Goal: Information Seeking & Learning: Find specific fact

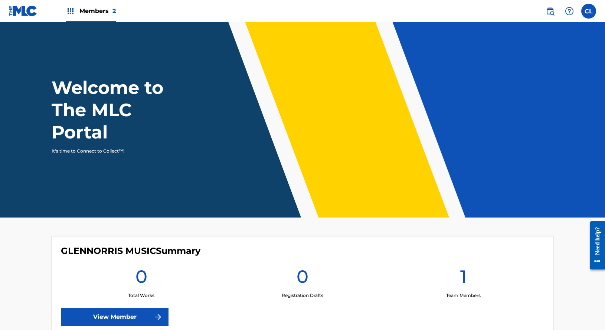
scroll to position [158, 0]
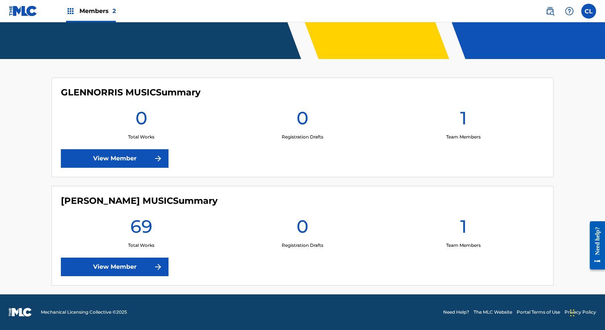
click at [114, 267] on link "View Member" at bounding box center [115, 267] width 108 height 19
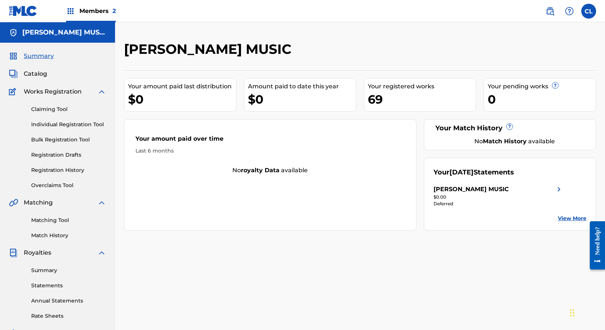
click at [549, 8] on img at bounding box center [550, 11] width 9 height 9
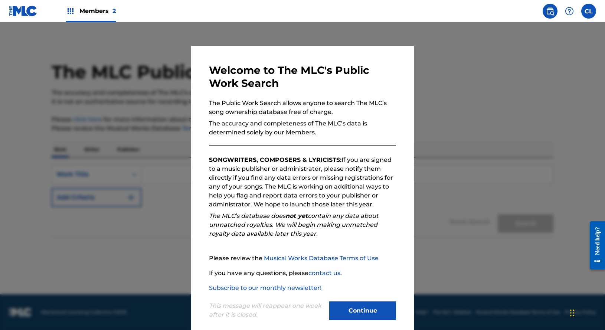
click at [481, 86] on div at bounding box center [302, 187] width 605 height 330
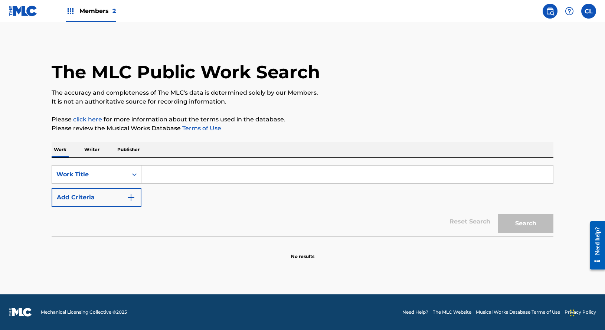
click at [586, 9] on label at bounding box center [588, 11] width 15 height 15
click at [589, 11] on input "CL [PERSON_NAME] [EMAIL_ADDRESS][DOMAIN_NAME] Notification Preferences Profile …" at bounding box center [589, 11] width 0 height 0
click at [471, 77] on div "The MLC Public Work Search" at bounding box center [303, 68] width 502 height 54
click at [134, 174] on icon "Search Form" at bounding box center [134, 174] width 4 height 3
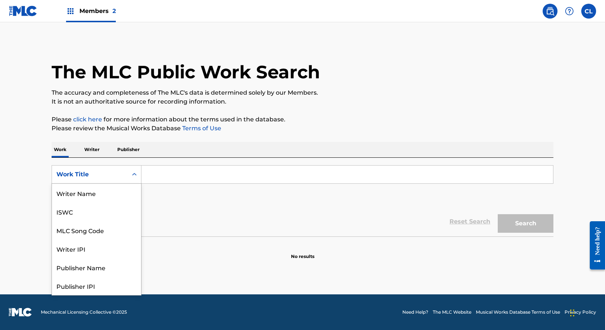
scroll to position [37, 0]
click at [83, 290] on div "Work Title" at bounding box center [96, 286] width 89 height 19
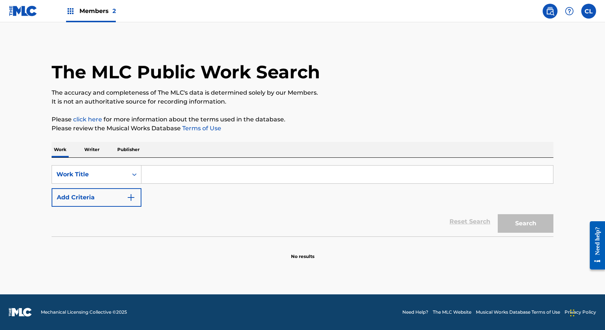
click at [93, 150] on p "Writer" at bounding box center [92, 150] width 20 height 16
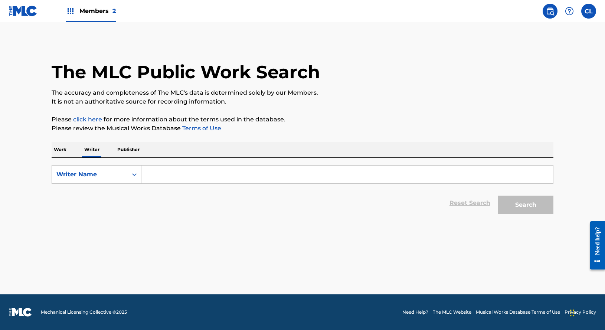
click at [171, 177] on input "Search Form" at bounding box center [347, 175] width 412 height 18
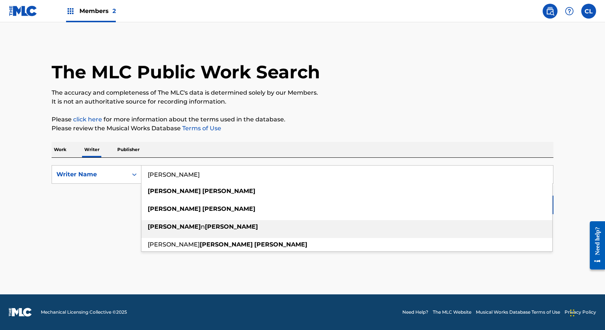
click at [205, 226] on strong "[PERSON_NAME]" at bounding box center [231, 226] width 53 height 7
type input "[PERSON_NAME]"
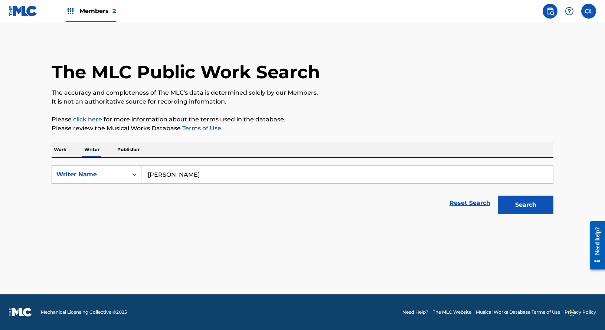
click at [529, 203] on button "Search" at bounding box center [526, 205] width 56 height 19
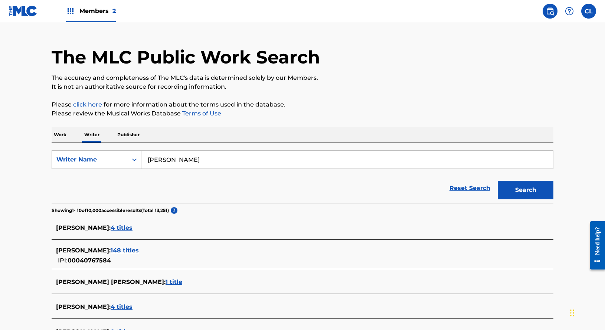
scroll to position [40, 0]
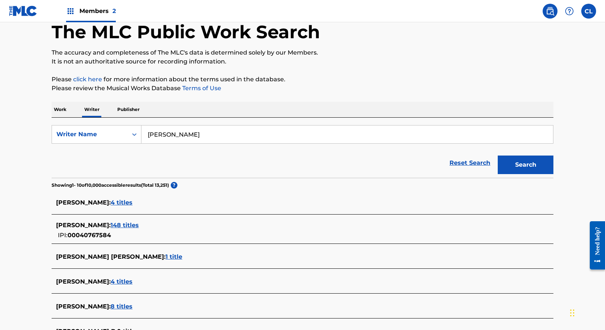
click at [118, 202] on span "4 titles" at bounding box center [122, 202] width 22 height 7
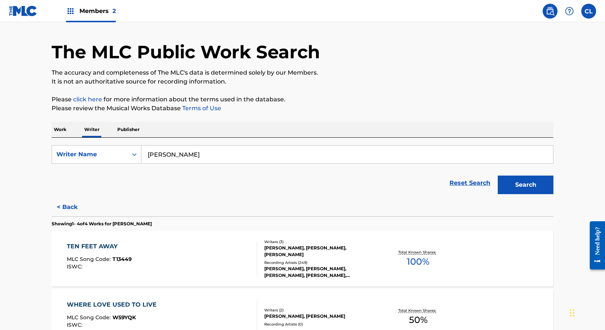
scroll to position [0, 0]
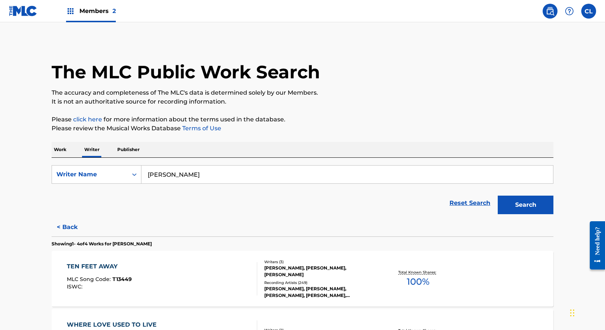
click at [66, 228] on button "< Back" at bounding box center [74, 227] width 45 height 19
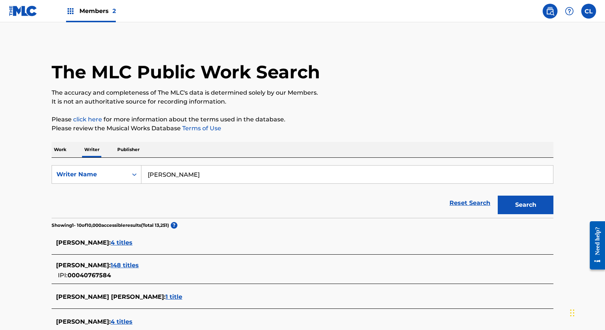
click at [120, 263] on span "148 titles" at bounding box center [125, 265] width 28 height 7
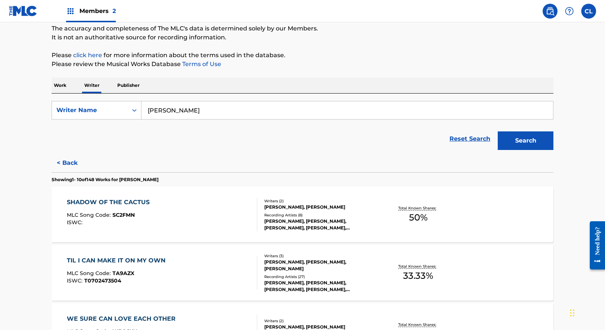
scroll to position [122, 0]
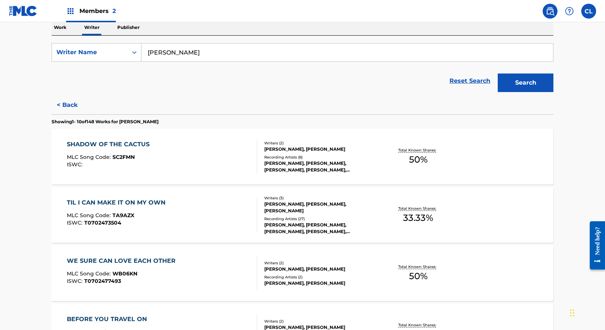
click at [239, 261] on div "WE SURE CAN LOVE EACH OTHER MLC Song Code : WB06KN ISWC : T0702477493" at bounding box center [162, 272] width 191 height 33
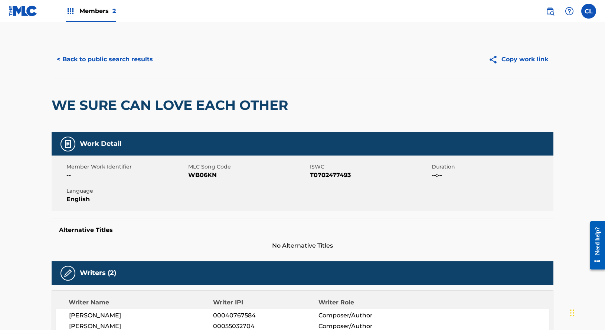
click at [102, 59] on button "< Back to public search results" at bounding box center [105, 59] width 107 height 19
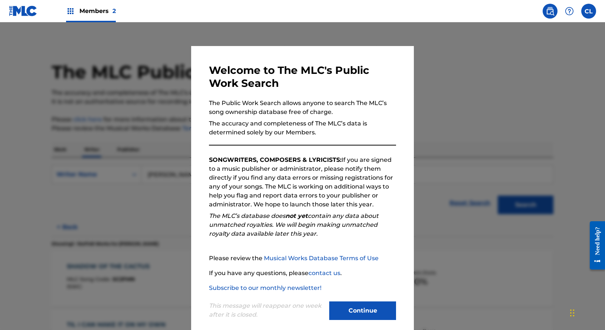
click at [439, 117] on div at bounding box center [302, 187] width 605 height 330
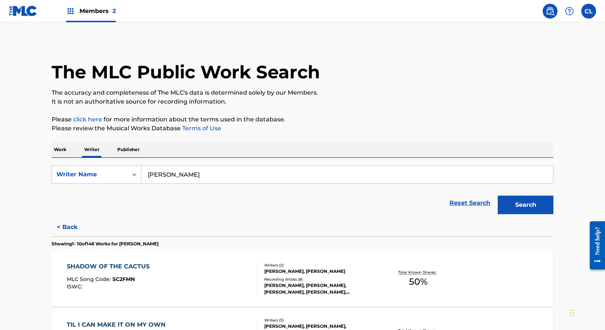
click at [530, 203] on button "Search" at bounding box center [526, 205] width 56 height 19
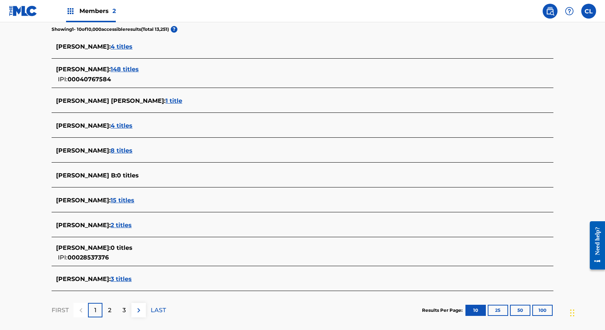
scroll to position [130, 0]
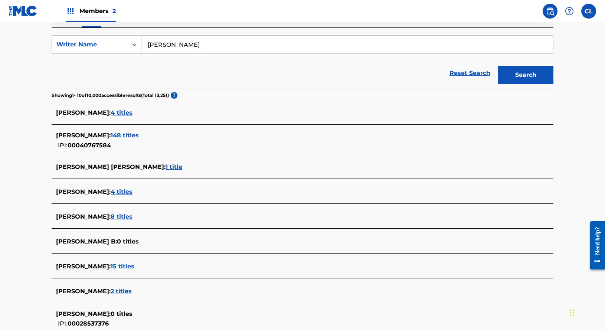
click at [117, 133] on span "148 titles" at bounding box center [125, 135] width 28 height 7
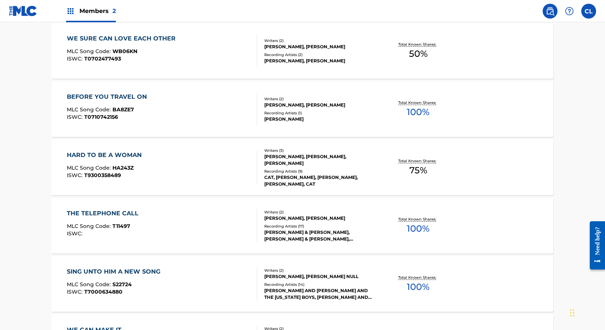
scroll to position [579, 0]
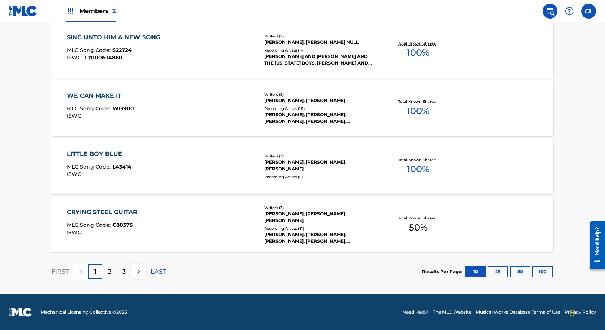
click at [498, 271] on button "25" at bounding box center [498, 271] width 20 height 11
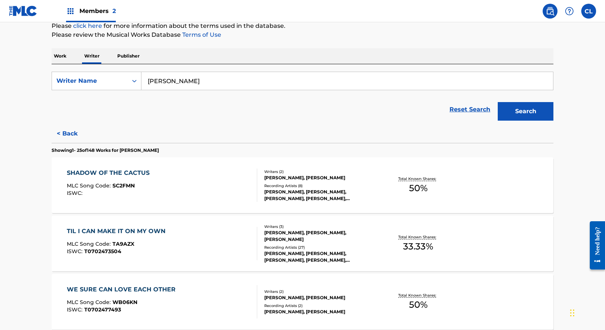
scroll to position [142, 0]
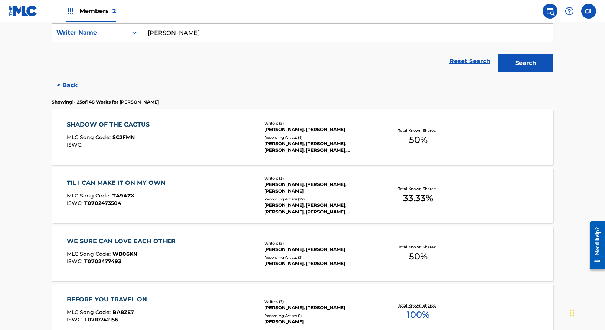
click at [134, 241] on div "WE SURE CAN LOVE EACH OTHER" at bounding box center [123, 241] width 112 height 9
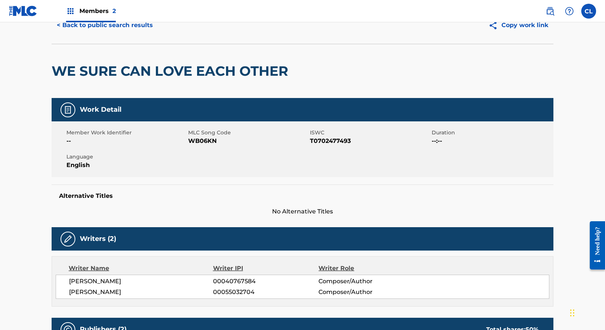
scroll to position [0, 0]
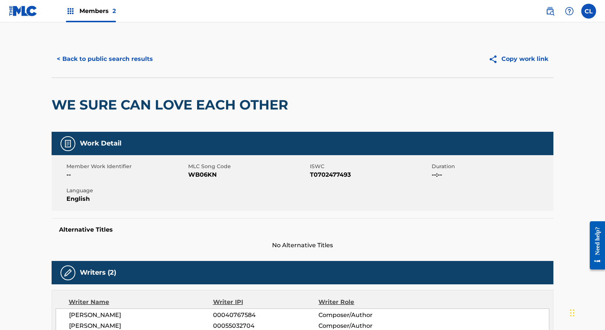
click at [85, 55] on button "< Back to public search results" at bounding box center [105, 59] width 107 height 19
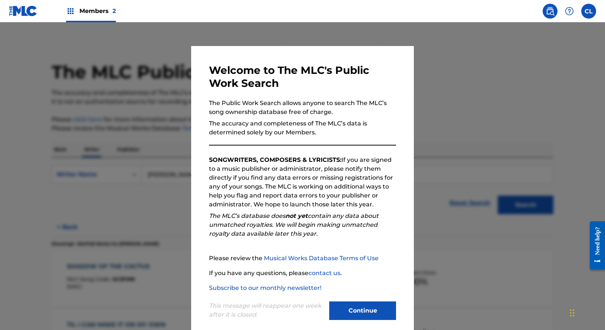
click at [478, 128] on div at bounding box center [302, 187] width 605 height 330
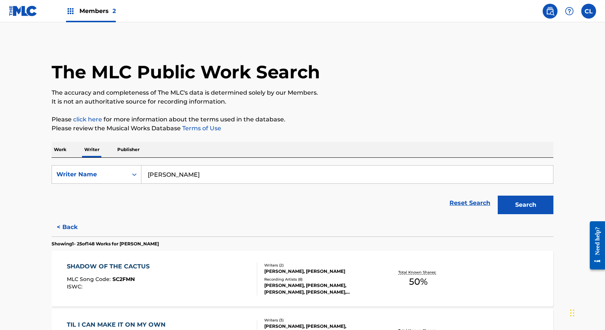
click at [59, 148] on p "Work" at bounding box center [60, 150] width 17 height 16
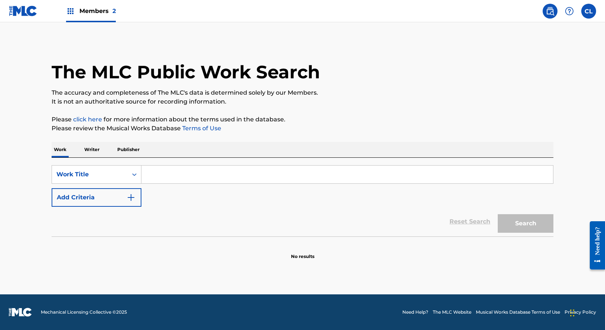
click at [181, 174] on input "Search Form" at bounding box center [347, 175] width 412 height 18
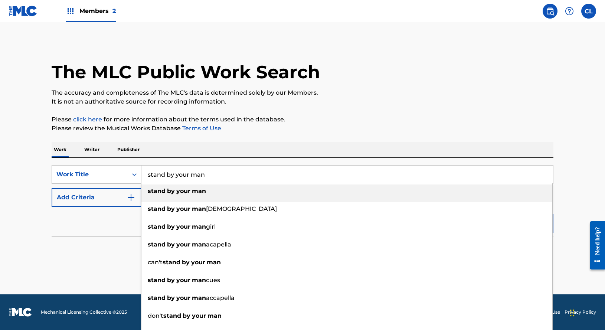
type input "stand by your man"
click at [192, 192] on strong "man" at bounding box center [199, 190] width 14 height 7
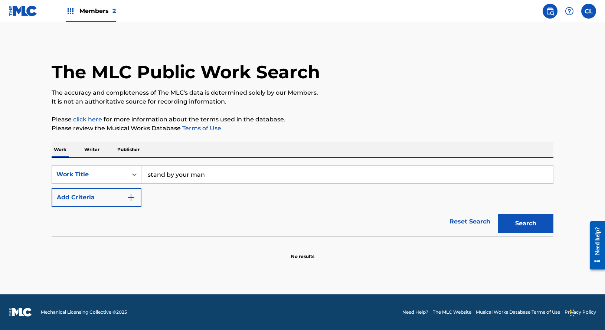
click at [523, 223] on button "Search" at bounding box center [526, 223] width 56 height 19
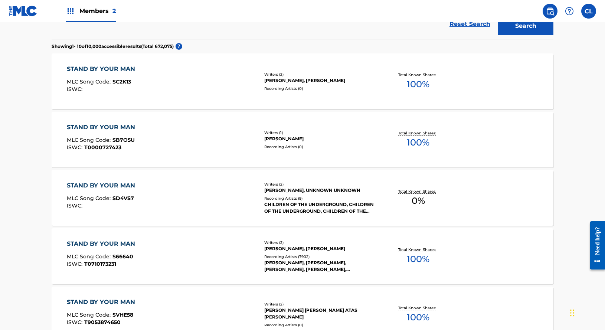
scroll to position [224, 0]
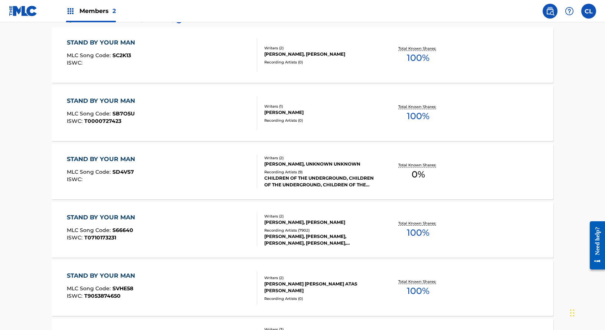
click at [210, 218] on div "STAND BY YOUR MAN MLC Song Code : S66640 ISWC : T0710173231" at bounding box center [162, 229] width 191 height 33
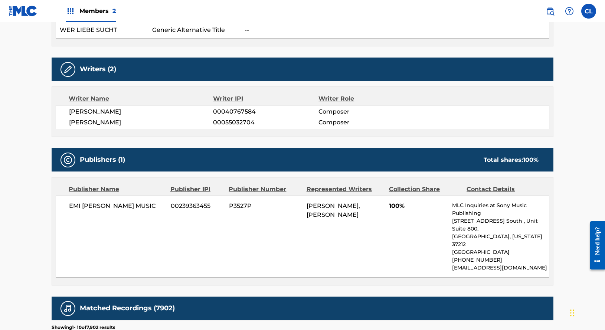
scroll to position [218, 0]
